Goal: Task Accomplishment & Management: Use online tool/utility

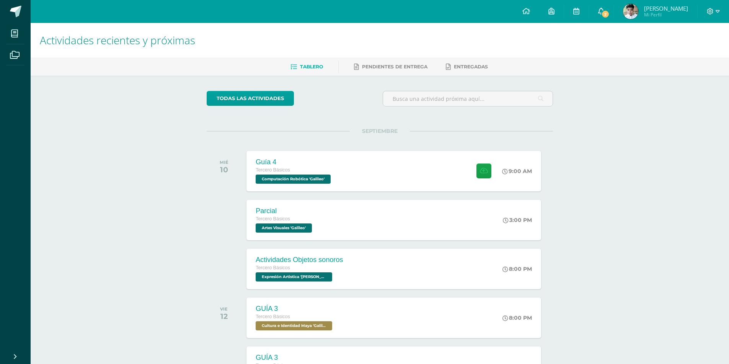
click at [609, 15] on span "2" at bounding box center [605, 14] width 8 height 8
click at [625, 217] on div "Actividades recientes y próximas Tablero Pendientes de entrega Entregadas todas…" at bounding box center [380, 254] width 698 height 462
click at [371, 166] on div "Guía 4 Tercero Básicos Computación Robótica 'Galileo' 9:00 AM Guía 4 Computació…" at bounding box center [393, 171] width 297 height 41
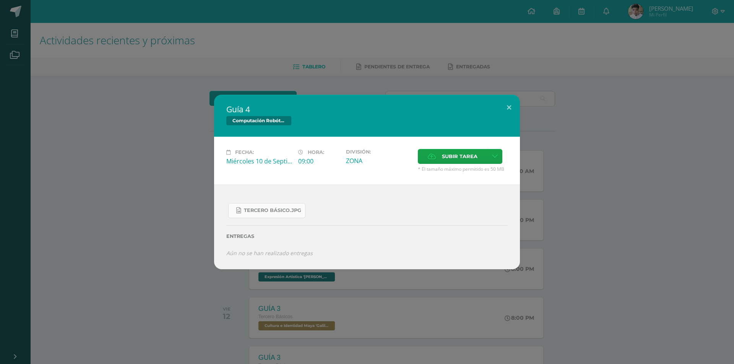
click at [256, 212] on span "Tercero Básico.jpg" at bounding box center [272, 211] width 57 height 6
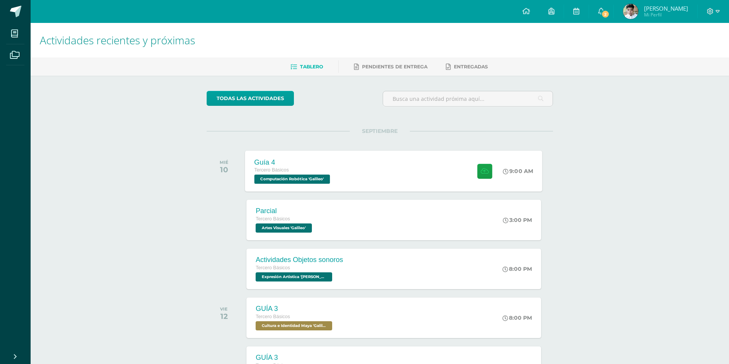
click at [360, 186] on div "Guía 4 Tercero Básicos Computación Robótica 'Galileo' 9:00 AM Guía 4 Computació…" at bounding box center [393, 171] width 297 height 41
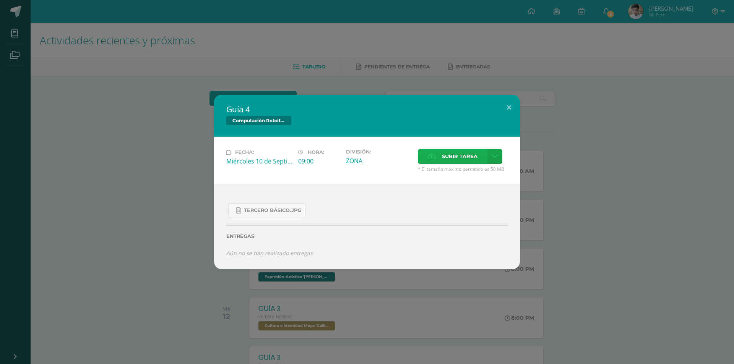
click at [456, 159] on span "Subir tarea" at bounding box center [460, 157] width 36 height 14
click at [0, 0] on input "Subir tarea" at bounding box center [0, 0] width 0 height 0
